Goal: Information Seeking & Learning: Learn about a topic

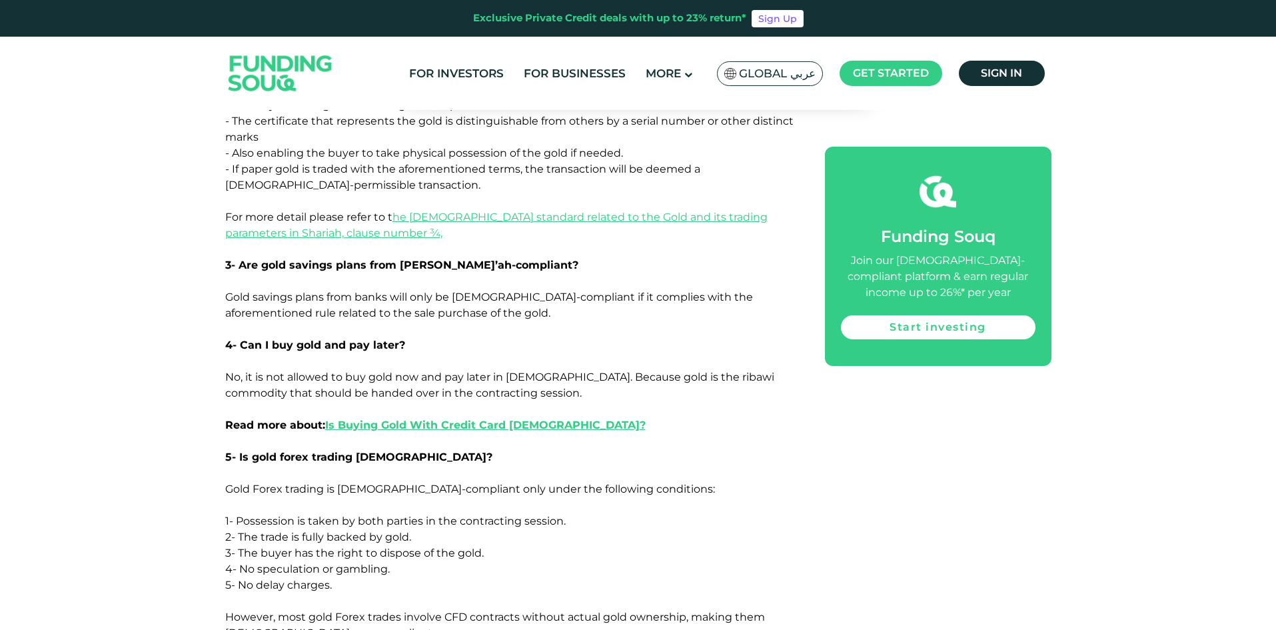
scroll to position [3199, 0]
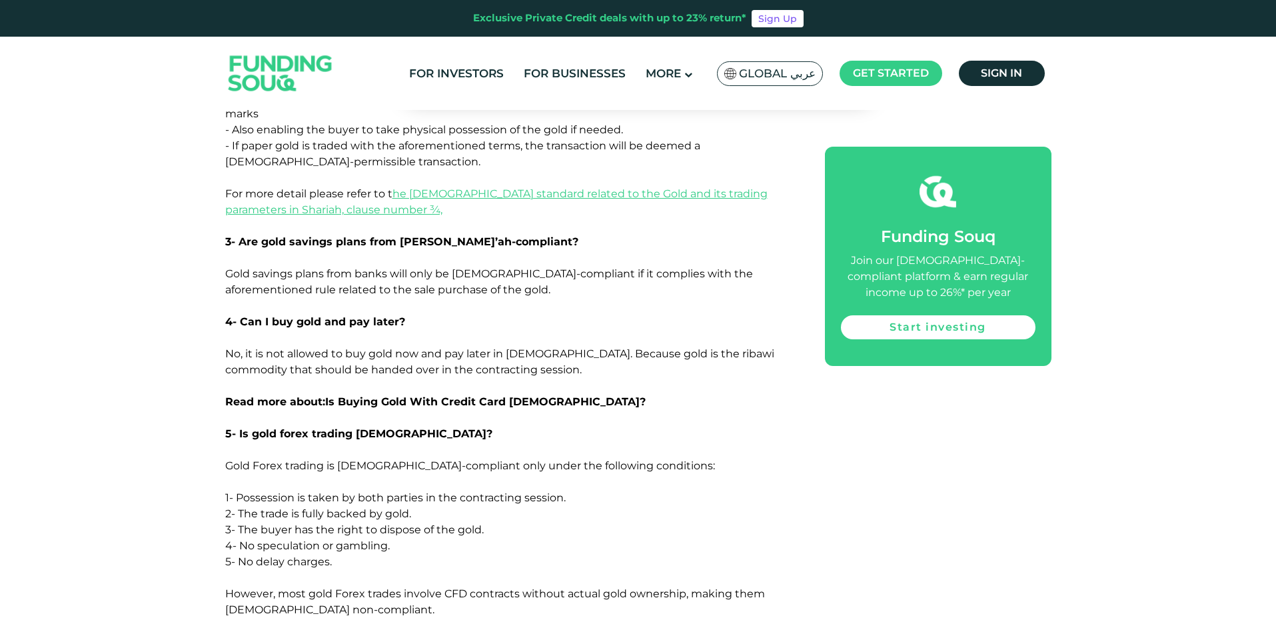
click at [444, 395] on link "Is Buying Gold With Credit Card [DEMOGRAPHIC_DATA]?" at bounding box center [485, 401] width 321 height 13
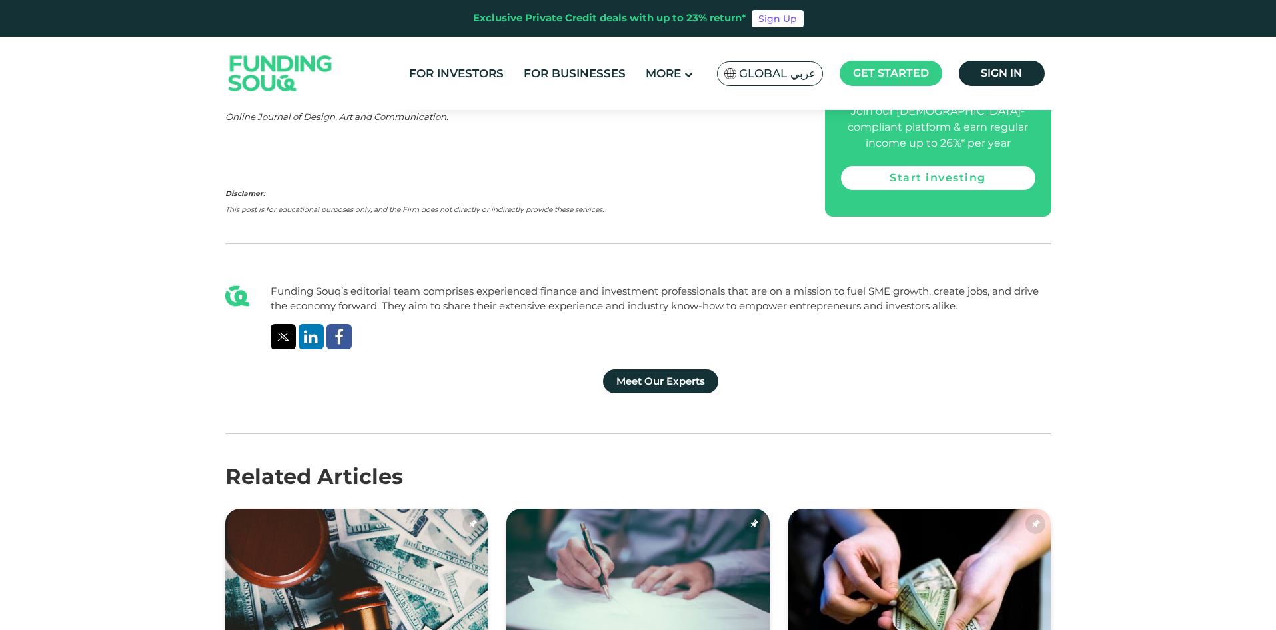
scroll to position [2999, 0]
